Goal: Find specific page/section: Find specific page/section

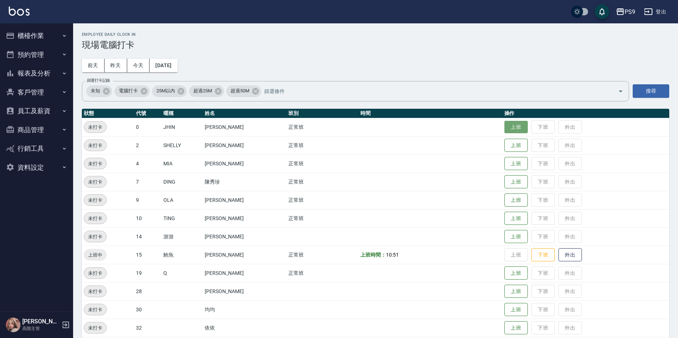
click at [517, 124] on button "上班" at bounding box center [515, 127] width 23 height 13
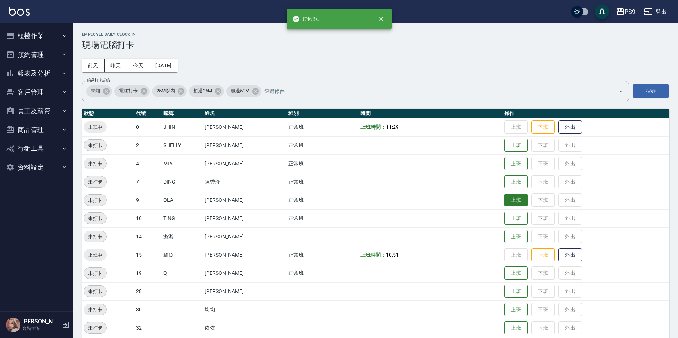
click at [504, 201] on button "上班" at bounding box center [515, 200] width 23 height 13
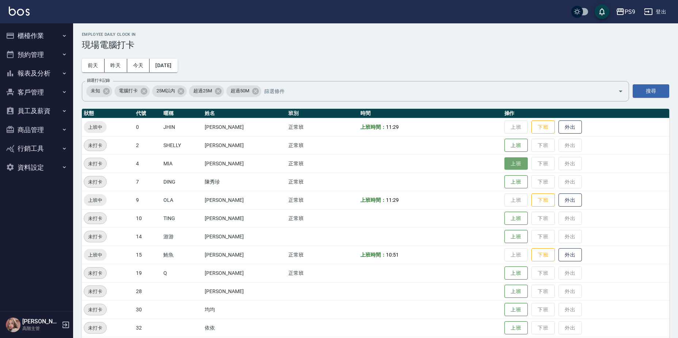
click at [514, 167] on button "上班" at bounding box center [515, 164] width 23 height 13
click at [517, 240] on button "上班" at bounding box center [515, 237] width 23 height 13
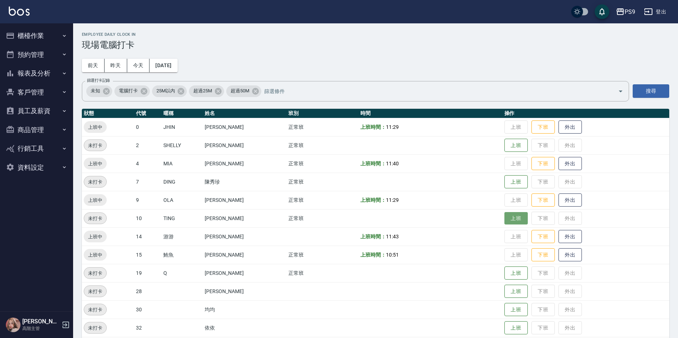
click at [510, 217] on button "上班" at bounding box center [515, 218] width 23 height 13
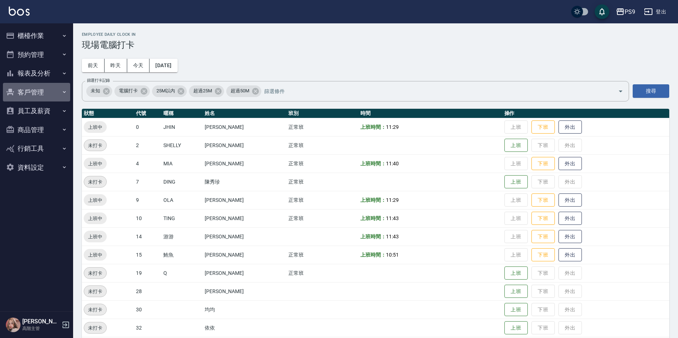
click at [33, 89] on button "客戶管理" at bounding box center [36, 92] width 67 height 19
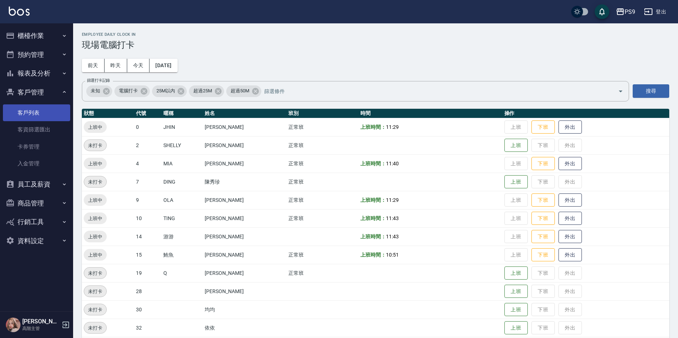
click at [35, 117] on link "客戶列表" at bounding box center [36, 113] width 67 height 17
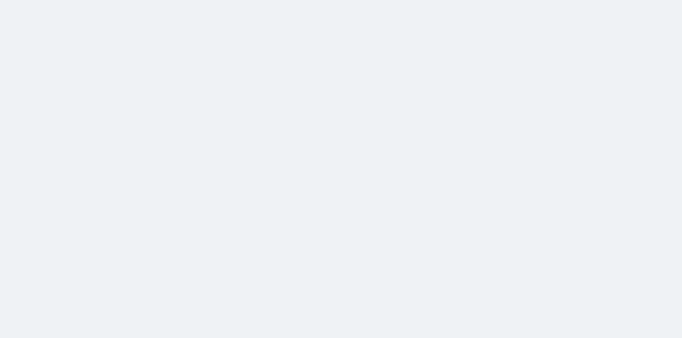
drag, startPoint x: 267, startPoint y: 172, endPoint x: 268, endPoint y: 168, distance: 4.2
click at [267, 0] on html at bounding box center [341, 0] width 682 height 0
click at [265, 0] on html at bounding box center [341, 0] width 682 height 0
click at [219, 0] on html at bounding box center [341, 0] width 682 height 0
drag, startPoint x: 220, startPoint y: 59, endPoint x: 318, endPoint y: 60, distance: 98.3
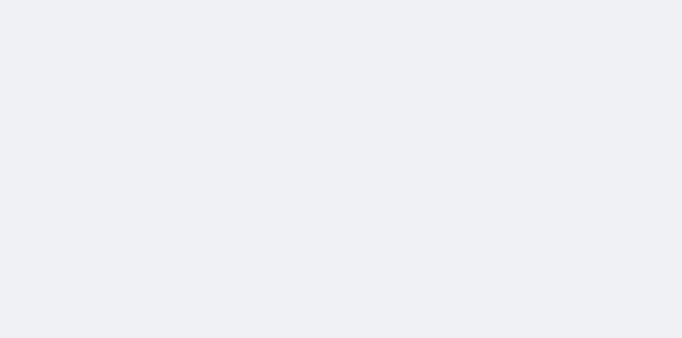
click at [253, 0] on html at bounding box center [341, 0] width 682 height 0
drag, startPoint x: 318, startPoint y: 60, endPoint x: 359, endPoint y: 59, distance: 41.0
click at [354, 0] on html at bounding box center [341, 0] width 682 height 0
drag, startPoint x: 363, startPoint y: 58, endPoint x: 381, endPoint y: 52, distance: 19.6
click at [370, 0] on html at bounding box center [341, 0] width 682 height 0
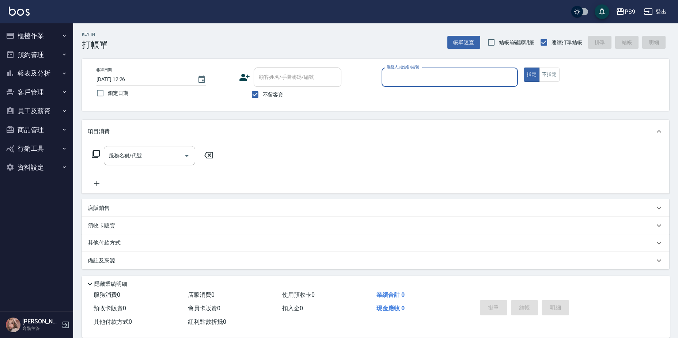
drag, startPoint x: 29, startPoint y: 89, endPoint x: 32, endPoint y: 87, distance: 3.8
click at [31, 88] on button "客戶管理" at bounding box center [36, 92] width 67 height 19
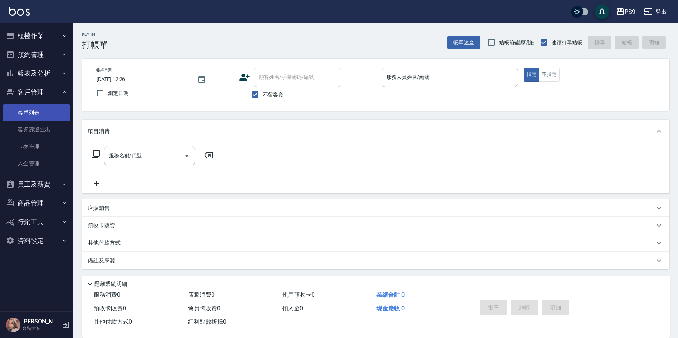
click at [39, 109] on link "客戶列表" at bounding box center [36, 113] width 67 height 17
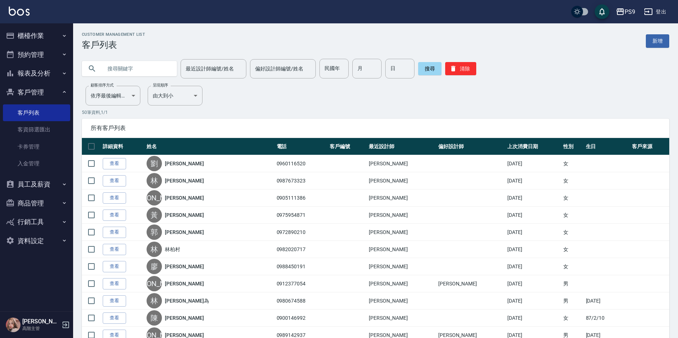
click at [110, 73] on input "text" at bounding box center [136, 69] width 69 height 20
type input "T"
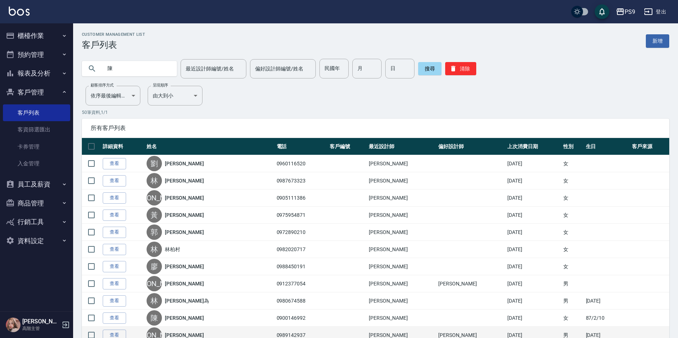
type input "陳"
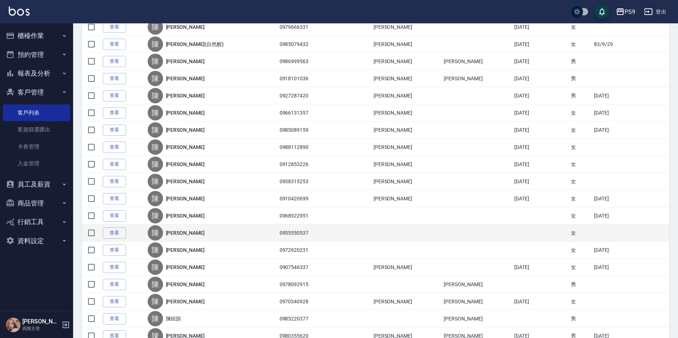
scroll to position [219, 0]
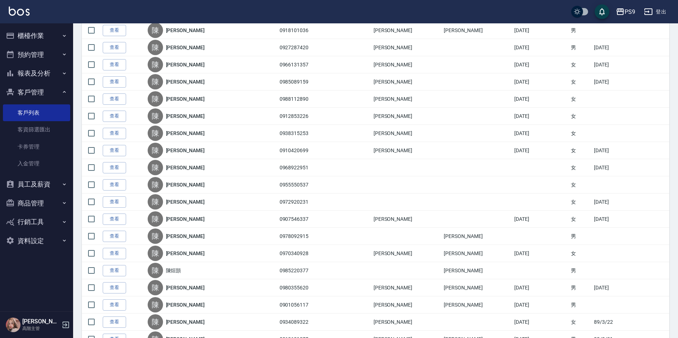
click at [187, 253] on link "[PERSON_NAME]" at bounding box center [185, 253] width 39 height 7
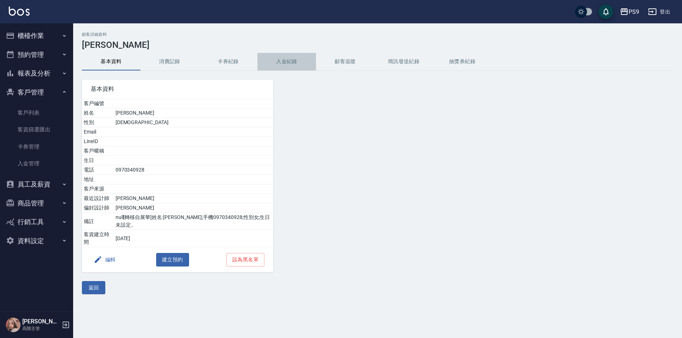
click at [299, 60] on button "入金紀錄" at bounding box center [286, 62] width 58 height 18
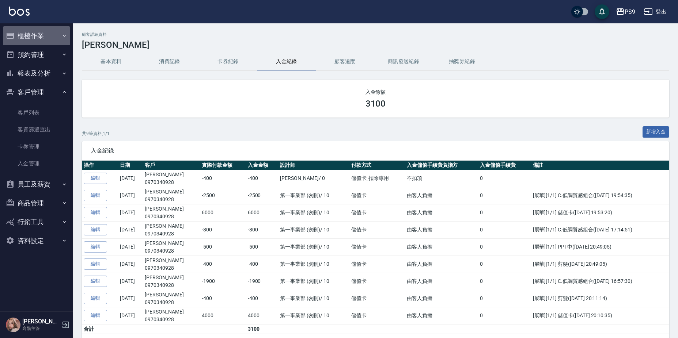
click at [63, 32] on button "櫃檯作業" at bounding box center [36, 35] width 67 height 19
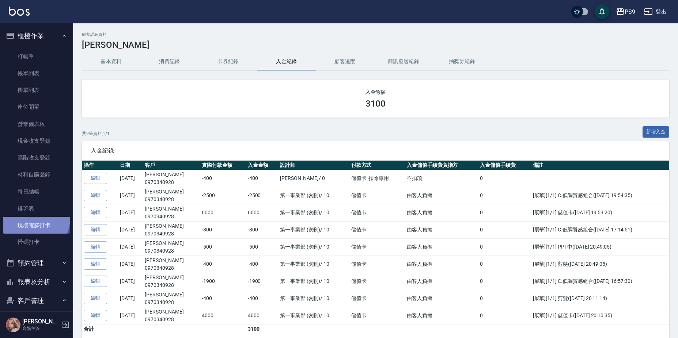
click at [33, 219] on link "現場電腦打卡" at bounding box center [36, 225] width 67 height 17
